Goal: Manage account settings

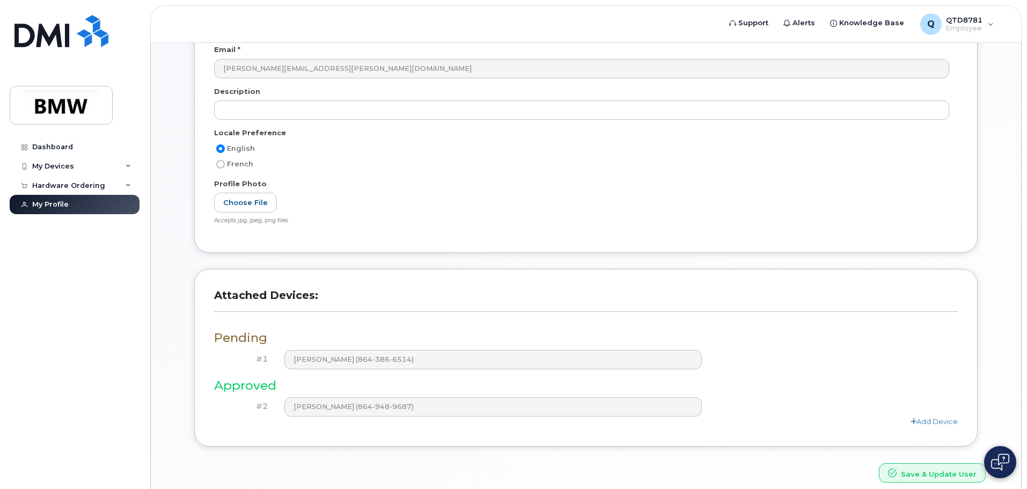
scroll to position [196, 0]
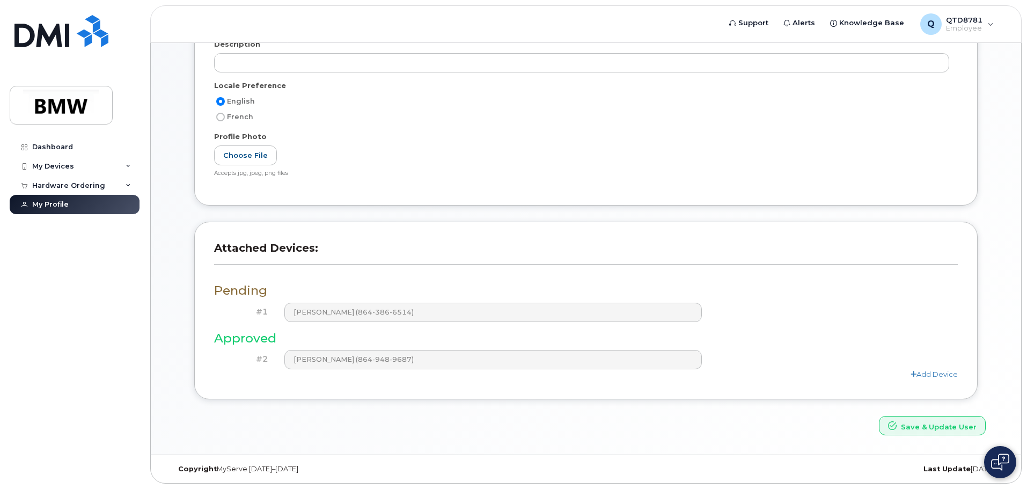
click at [250, 291] on h3 "Pending" at bounding box center [586, 290] width 744 height 13
click at [366, 277] on div "Pending #1 Paul Jefferies (864-386-6514) Approved #2 MeetKumar Patel (864-948-9…" at bounding box center [586, 326] width 744 height 105
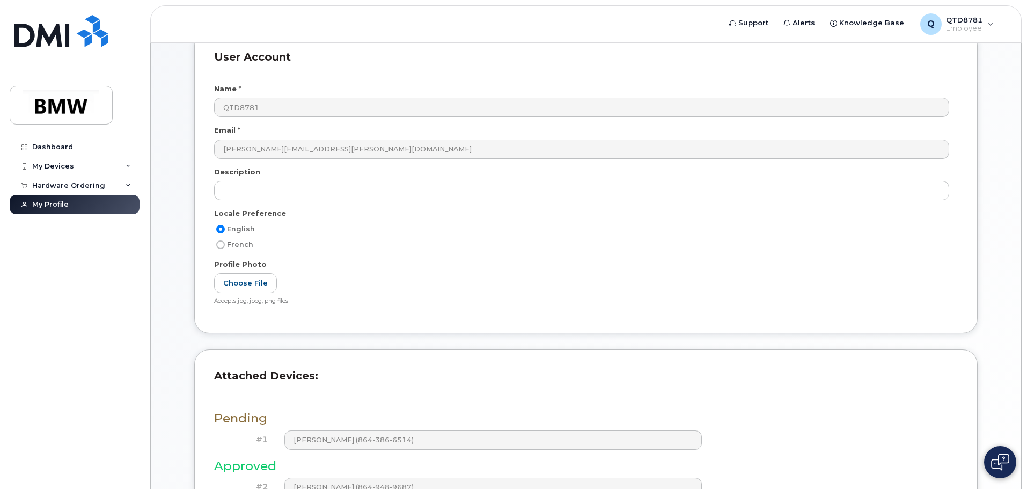
scroll to position [0, 0]
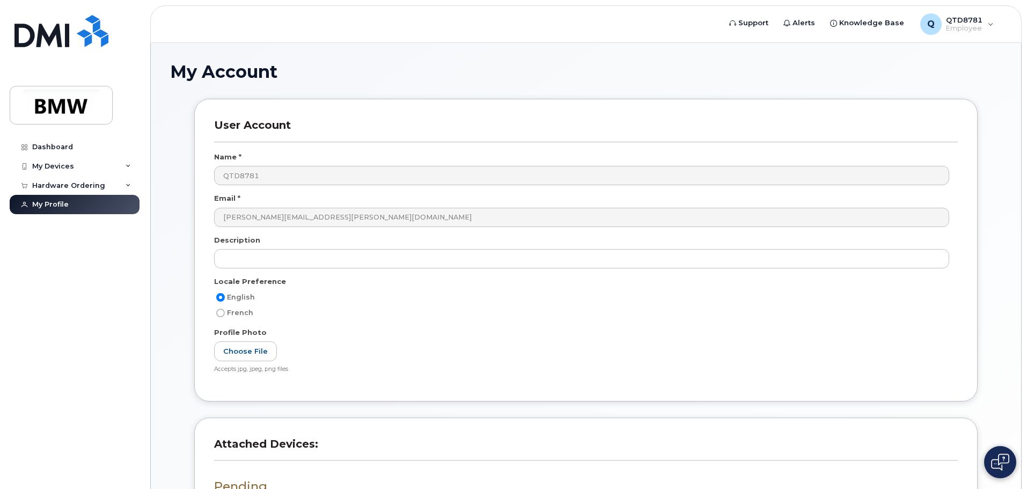
click at [1000, 461] on img at bounding box center [1000, 461] width 18 height 17
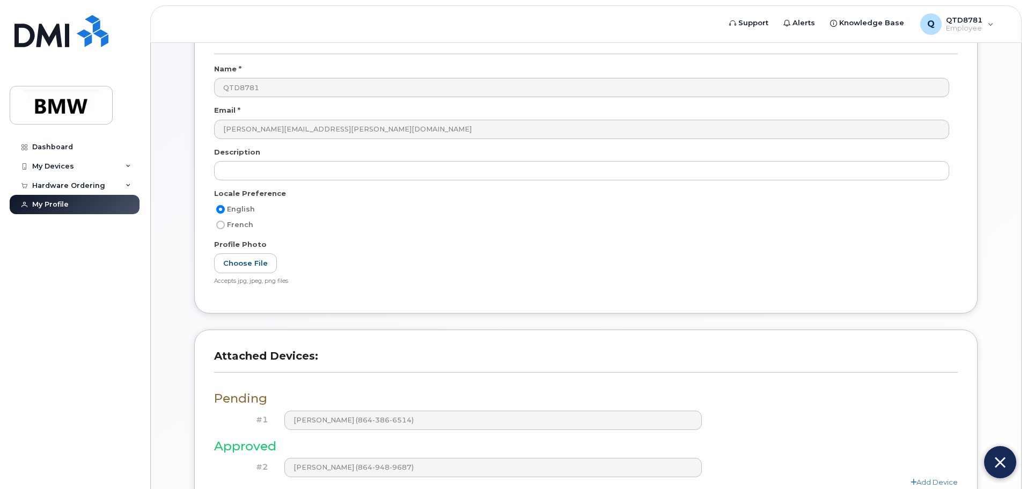
scroll to position [196, 0]
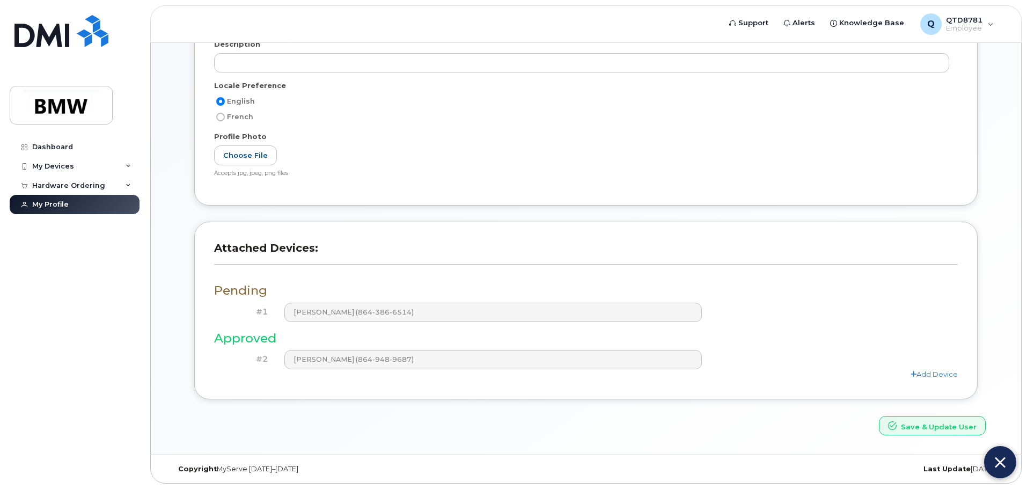
click at [958, 137] on div "User Account Name * QTD8781 Email * meetkumar.patel@bmwmc.com Description Local…" at bounding box center [585, 54] width 783 height 303
